Goal: Find specific page/section: Find specific page/section

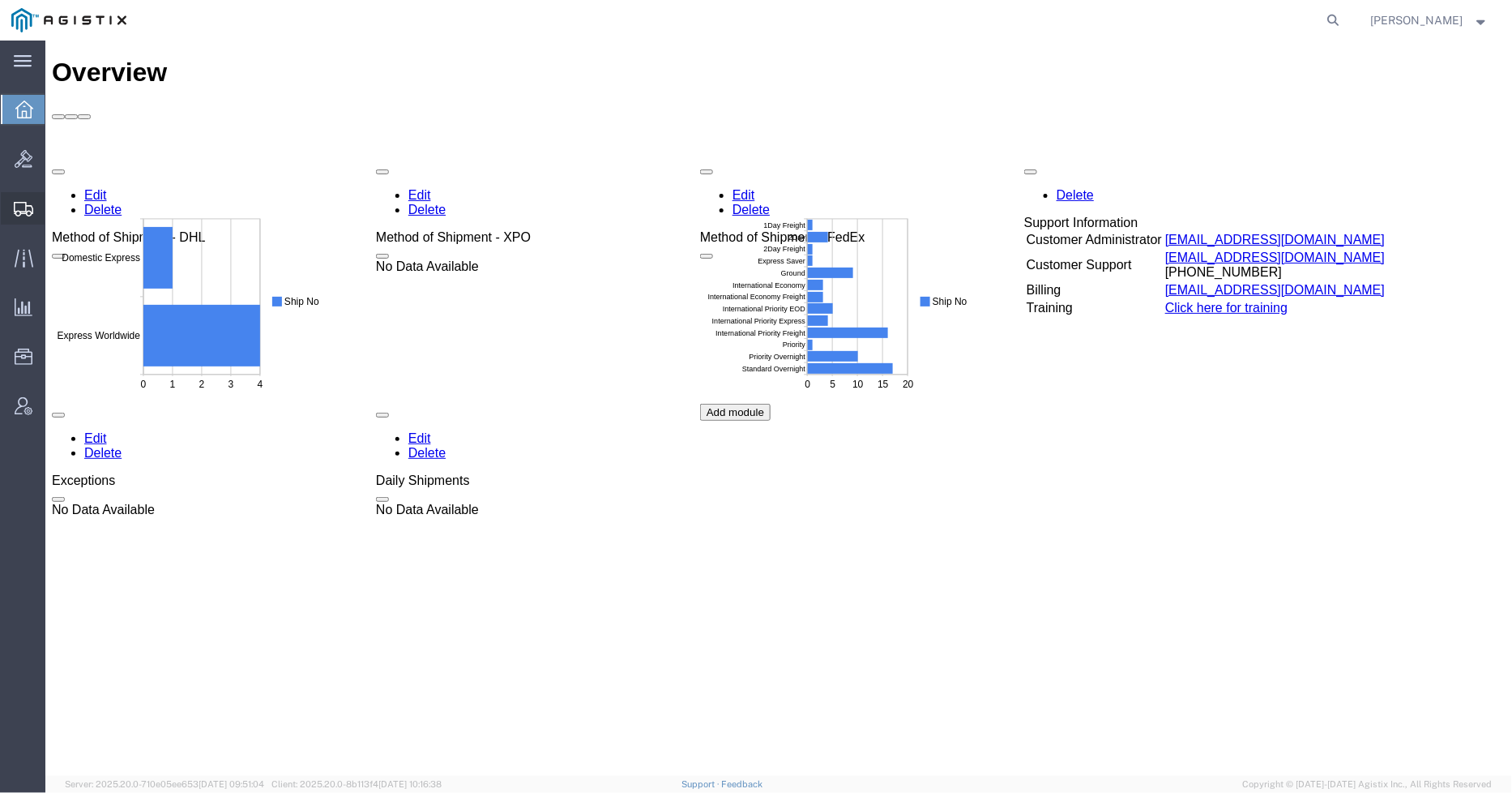
click at [17, 197] on div at bounding box center [24, 208] width 45 height 32
